Goal: Task Accomplishment & Management: Use online tool/utility

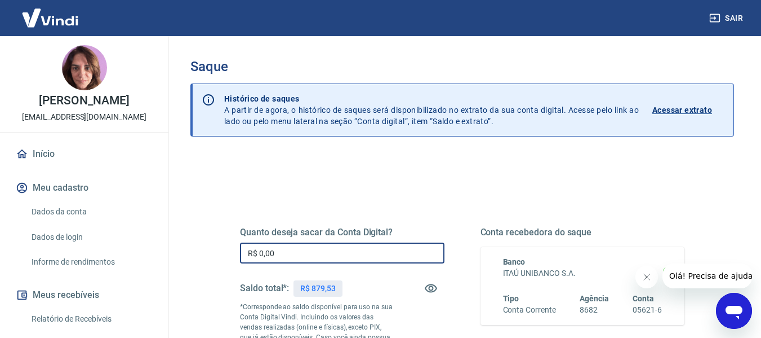
click at [276, 255] on input "R$ 0,00" at bounding box center [342, 252] width 205 height 21
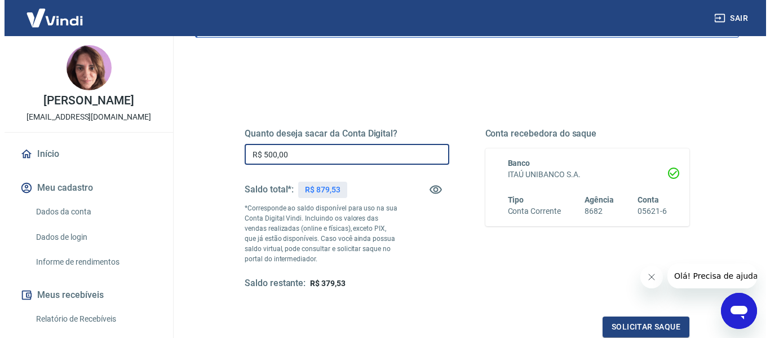
scroll to position [113, 0]
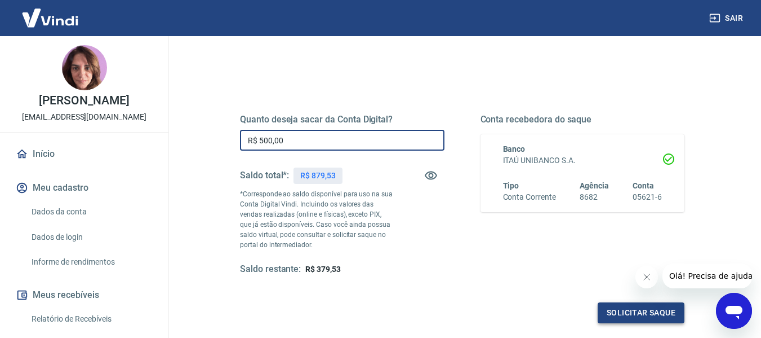
type input "R$ 500,00"
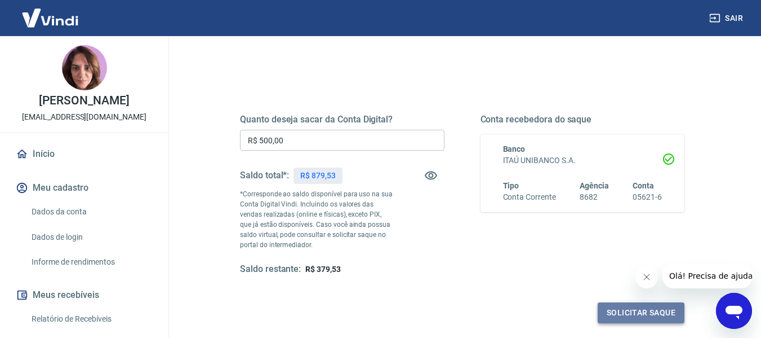
click at [633, 313] on button "Solicitar saque" at bounding box center [641, 312] width 87 height 21
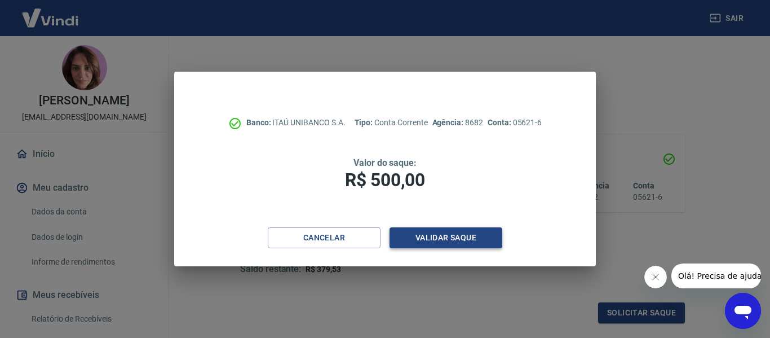
click at [474, 236] on button "Validar saque" at bounding box center [445, 237] width 113 height 21
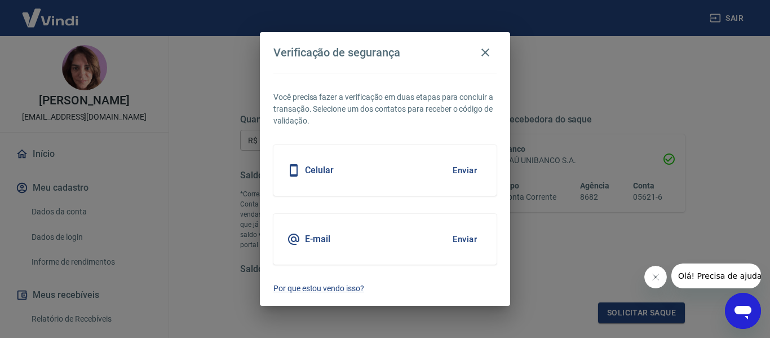
click at [396, 242] on div "E-mail Enviar" at bounding box center [384, 239] width 223 height 51
click at [459, 238] on button "Enviar" at bounding box center [464, 239] width 37 height 24
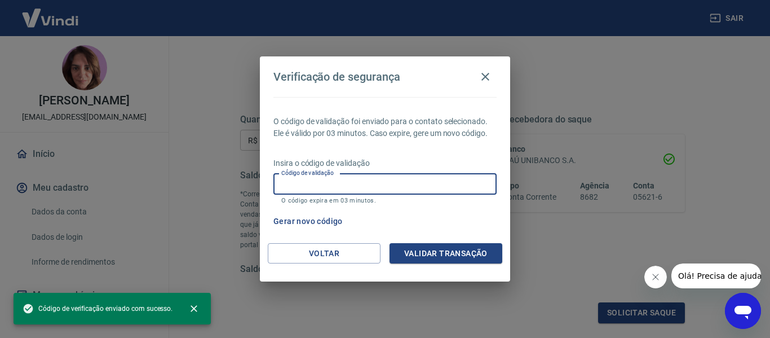
click at [308, 187] on input "Código de validação" at bounding box center [384, 184] width 223 height 21
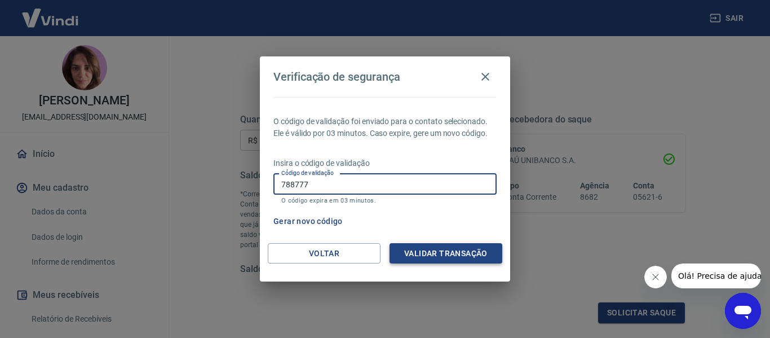
type input "788777"
click at [410, 255] on button "Validar transação" at bounding box center [445, 253] width 113 height 21
